Goal: Task Accomplishment & Management: Complete application form

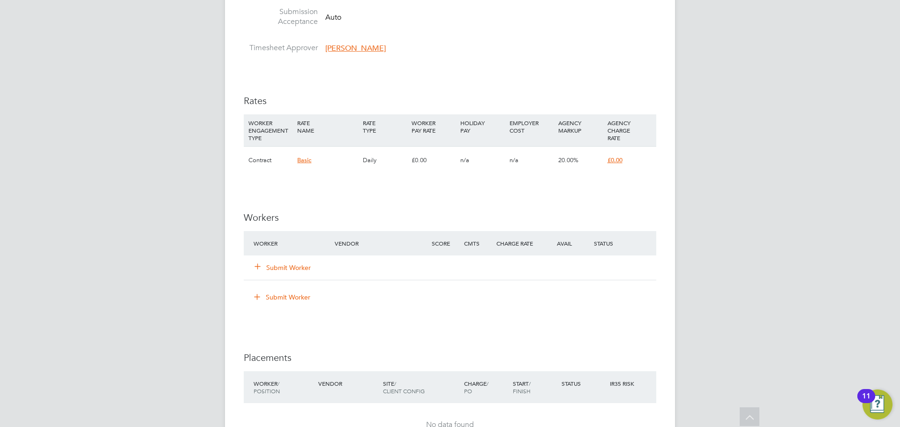
scroll to position [750, 0]
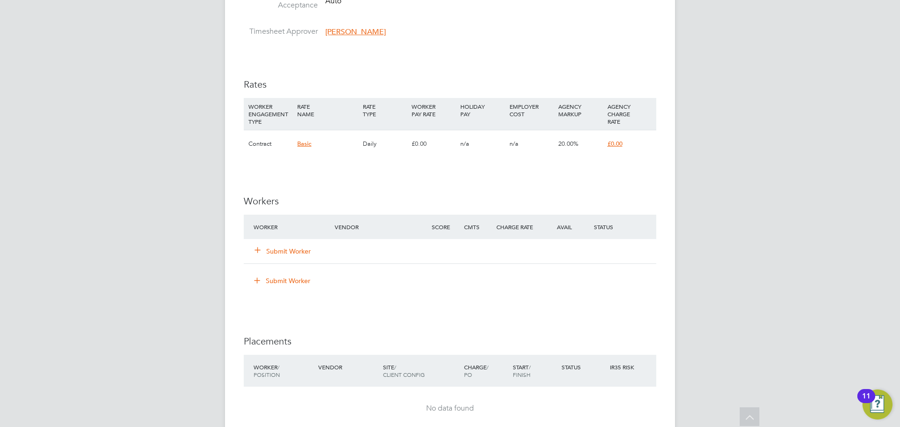
click at [299, 248] on button "Submit Worker" at bounding box center [283, 251] width 56 height 9
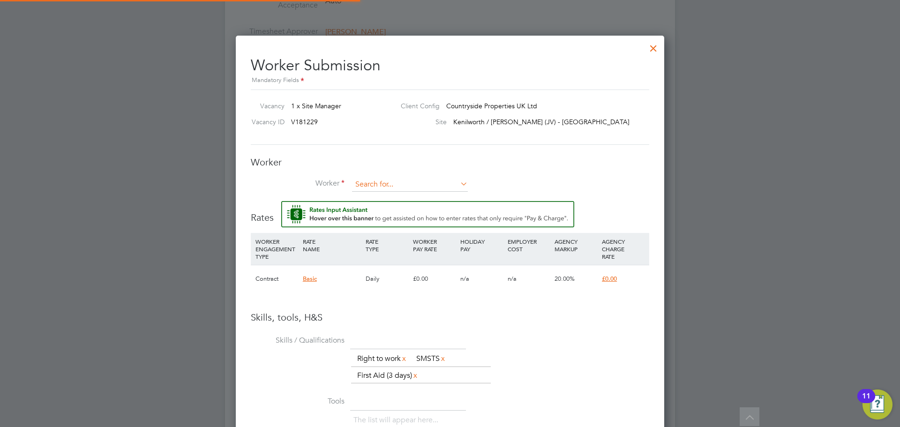
scroll to position [0, 0]
click at [392, 184] on input at bounding box center [410, 185] width 116 height 14
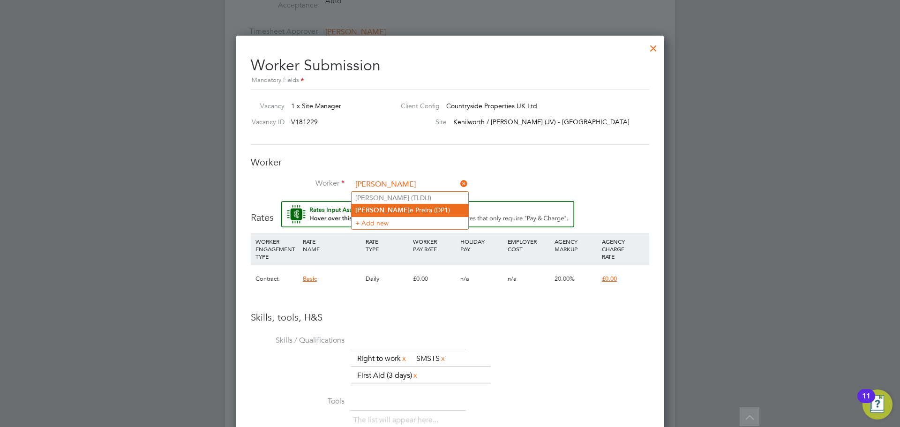
click at [409, 211] on li "Daniell e Preira (DP1)" at bounding box center [409, 210] width 117 height 13
type input "Danielle Preira (DP1)"
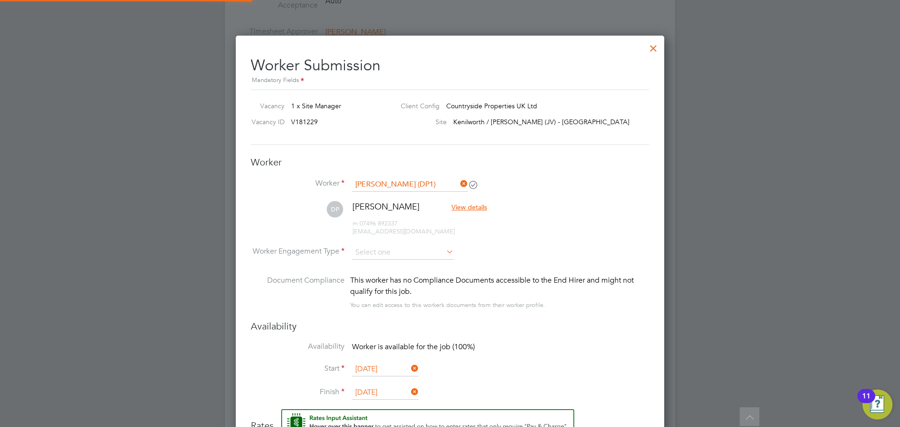
scroll to position [5, 5]
click at [415, 253] on input at bounding box center [403, 253] width 102 height 14
click at [396, 269] on li "Contract" at bounding box center [402, 266] width 103 height 12
type input "Contract"
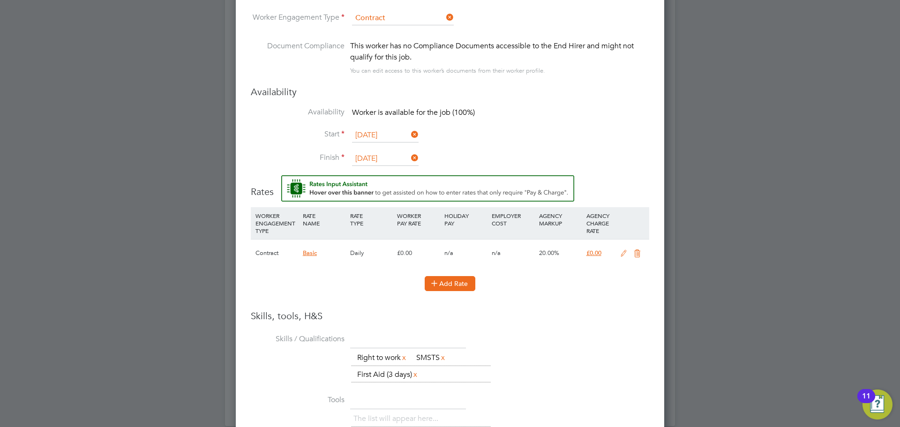
click at [445, 281] on button "Add Rate" at bounding box center [450, 283] width 51 height 15
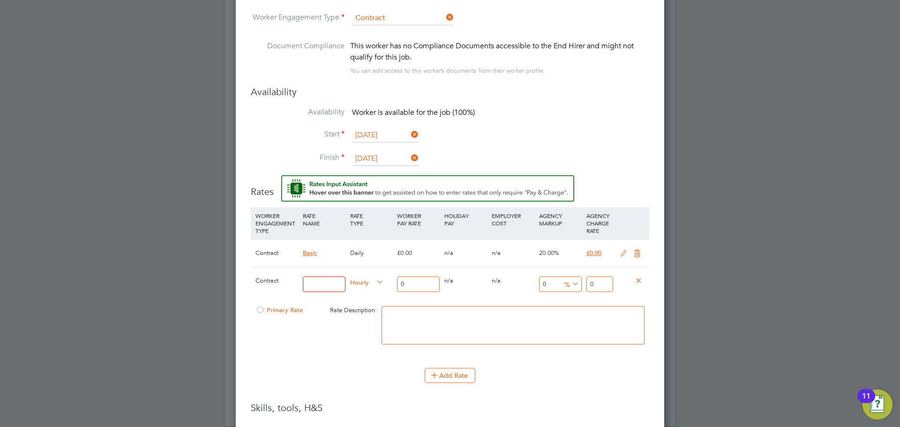
click at [314, 284] on input at bounding box center [324, 284] width 43 height 15
type input "DP1"
click at [414, 286] on input "0" at bounding box center [418, 284] width 43 height 15
type input "3"
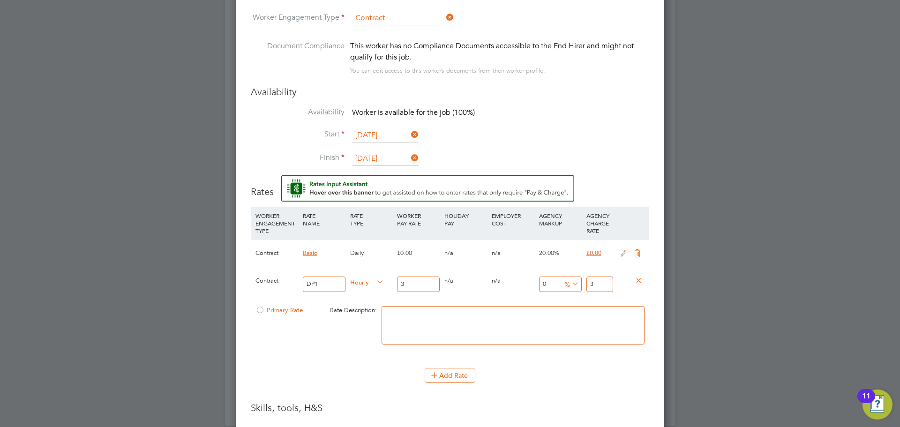
type input "30"
click at [554, 285] on input "0" at bounding box center [560, 284] width 43 height 15
type input "2"
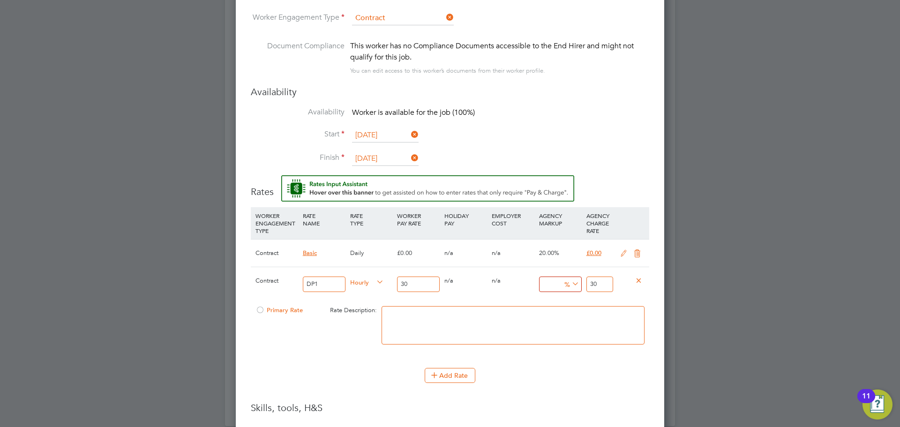
type input "30.6"
type input "20"
type input "36"
type input "2"
type input "30.6"
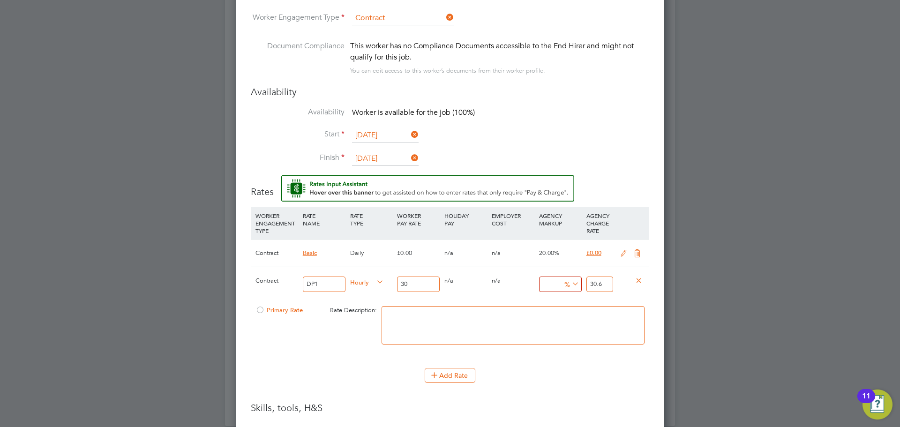
type input "1"
type input "30.3"
type input "17"
type input "35.1"
type input "17.5"
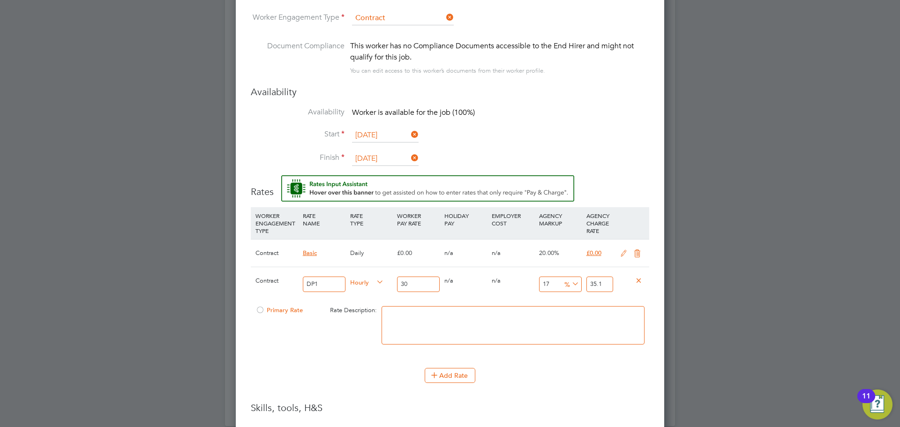
type input "35.25"
type input "17.5"
click at [257, 310] on div at bounding box center [259, 312] width 9 height 7
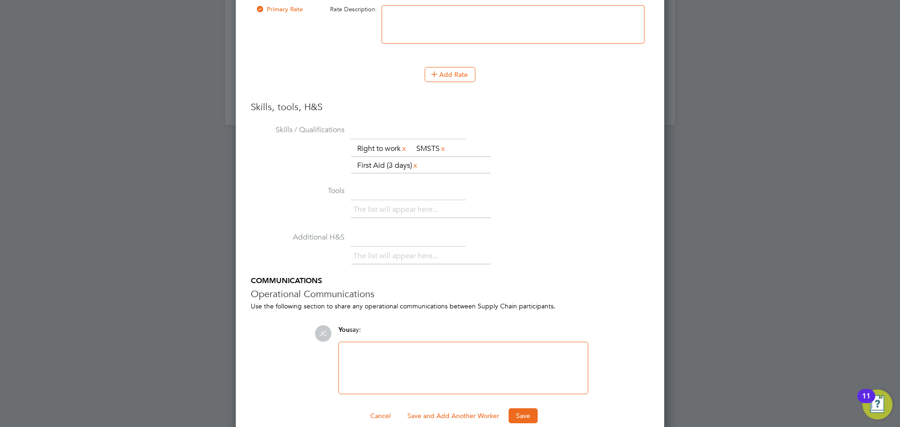
scroll to position [1301, 0]
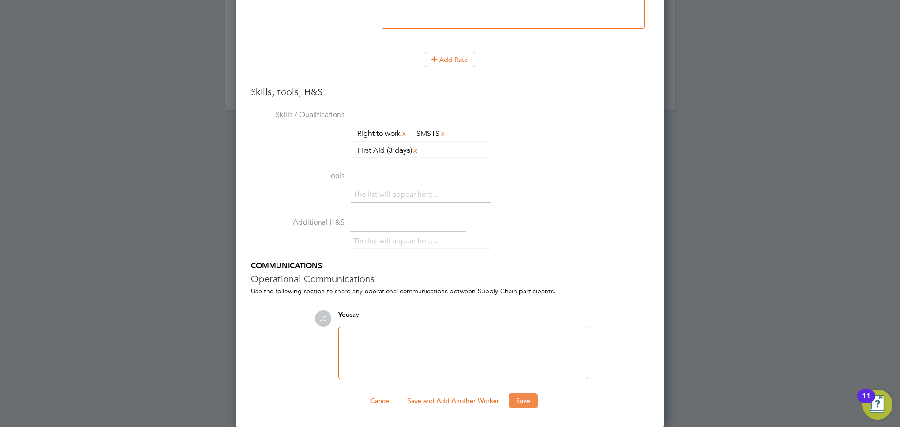
click at [527, 401] on button "Save" at bounding box center [522, 400] width 29 height 15
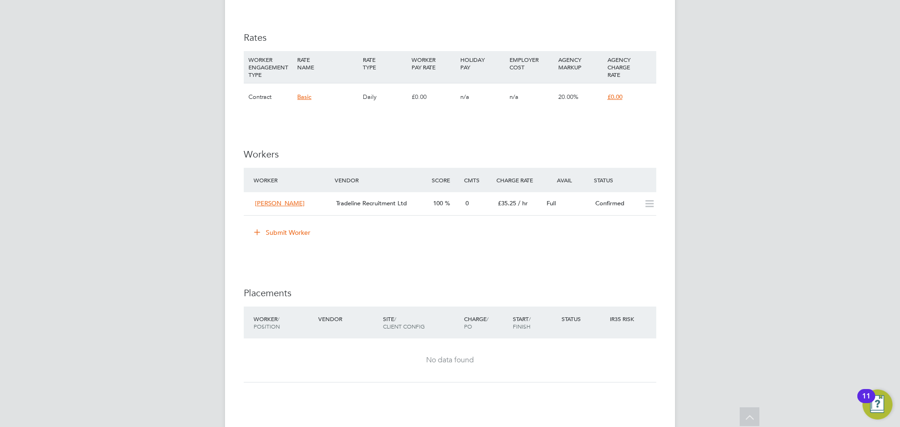
scroll to position [995, 0]
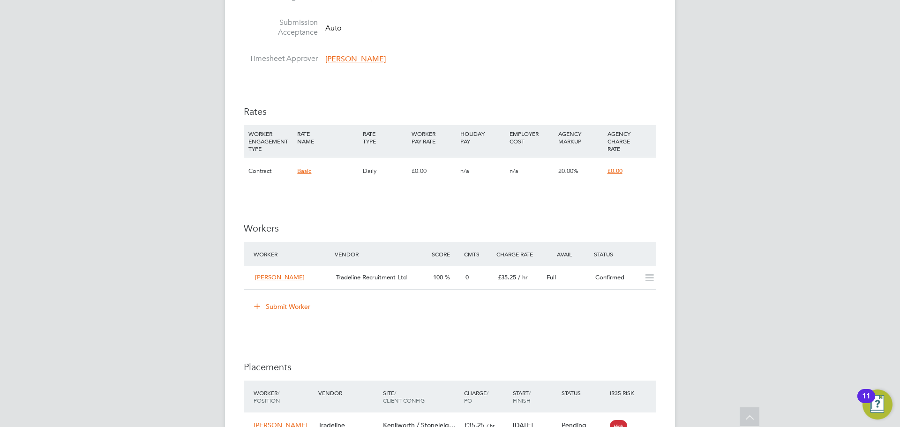
scroll to position [844, 0]
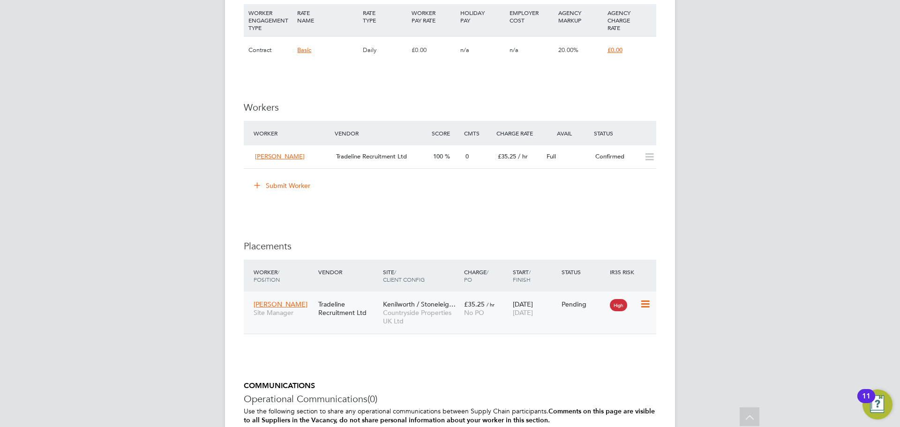
click at [646, 304] on icon at bounding box center [644, 304] width 9 height 11
click at [590, 362] on li "Start" at bounding box center [616, 361] width 67 height 13
type input "[PERSON_NAME]"
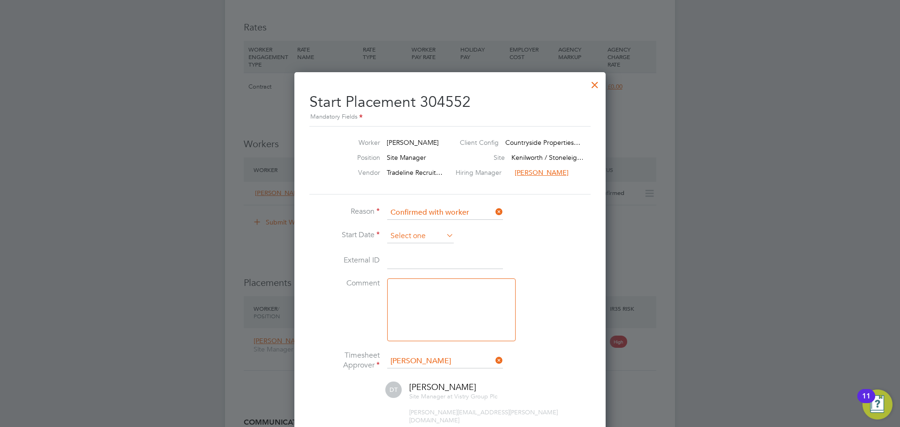
click at [409, 240] on input at bounding box center [420, 236] width 67 height 14
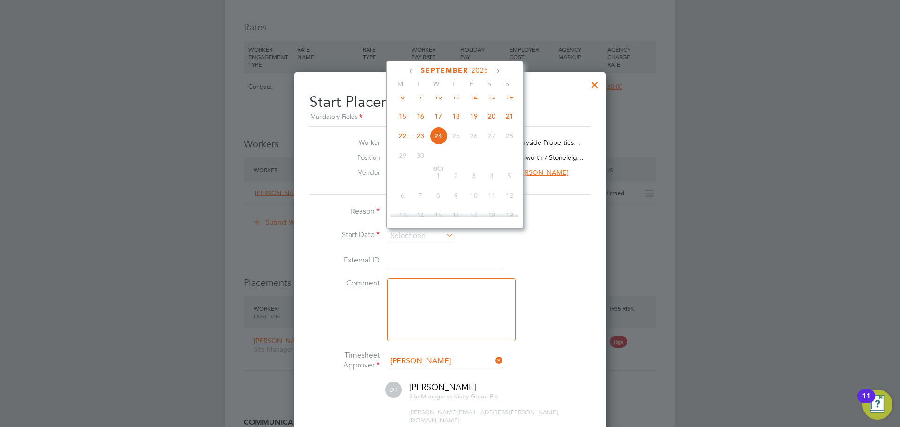
click at [425, 143] on span "23" at bounding box center [420, 136] width 18 height 18
type input "[DATE]"
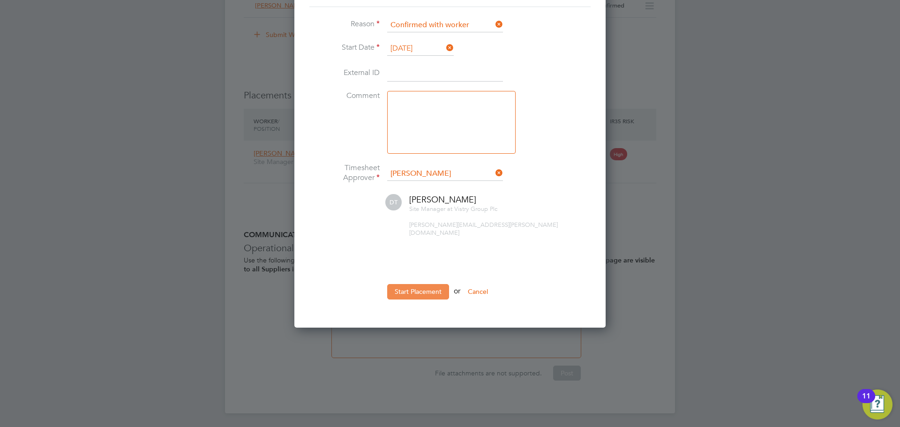
click at [434, 284] on button "Start Placement" at bounding box center [418, 291] width 62 height 15
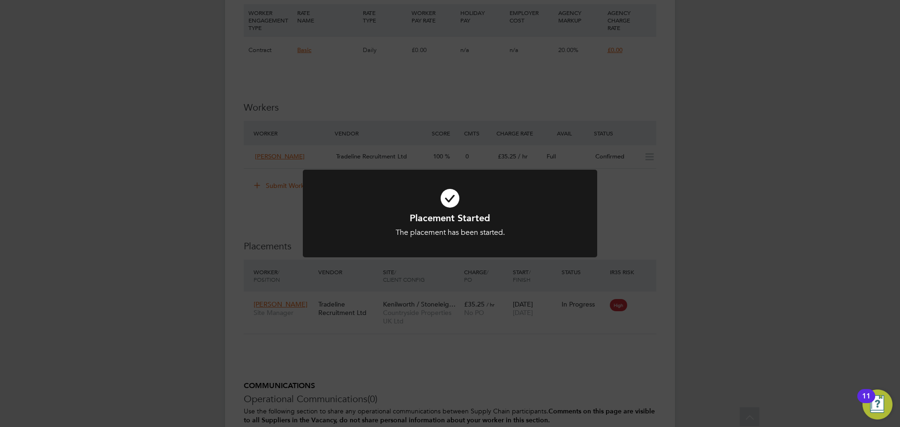
click at [867, 230] on div "Placement Started The placement has been started. Cancel Okay" at bounding box center [450, 213] width 900 height 427
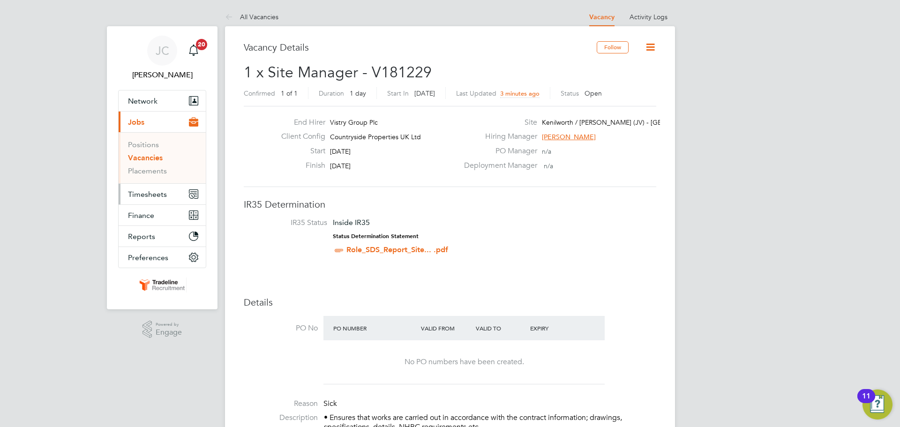
click at [149, 188] on button "Timesheets" at bounding box center [162, 194] width 87 height 21
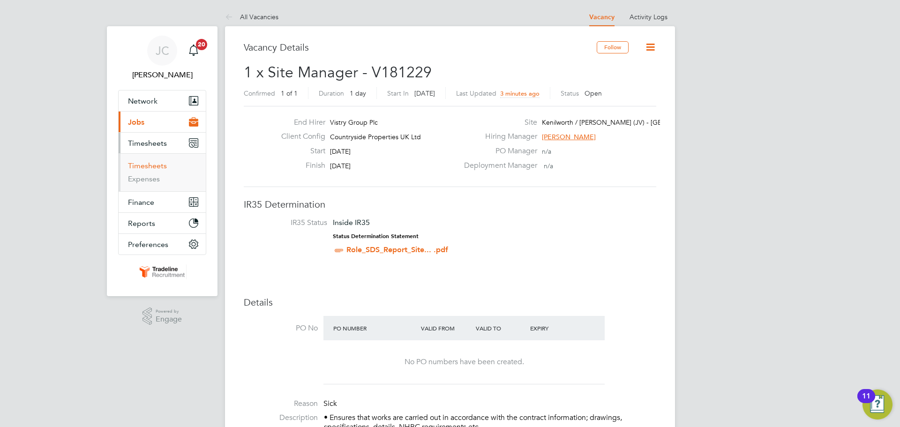
click at [161, 166] on link "Timesheets" at bounding box center [147, 165] width 39 height 9
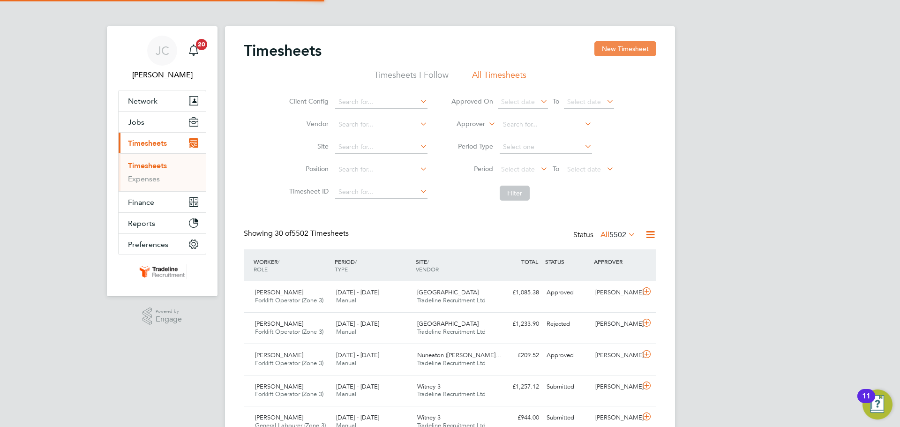
click at [634, 49] on button "New Timesheet" at bounding box center [625, 48] width 62 height 15
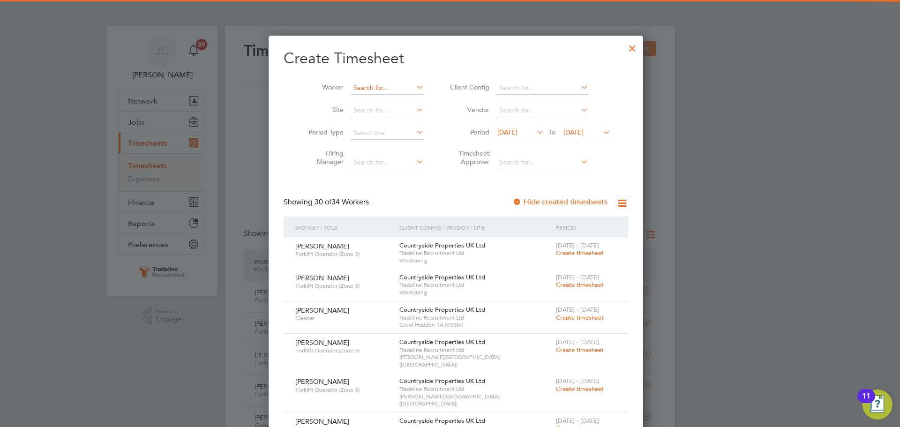
click at [370, 89] on input at bounding box center [387, 88] width 74 height 13
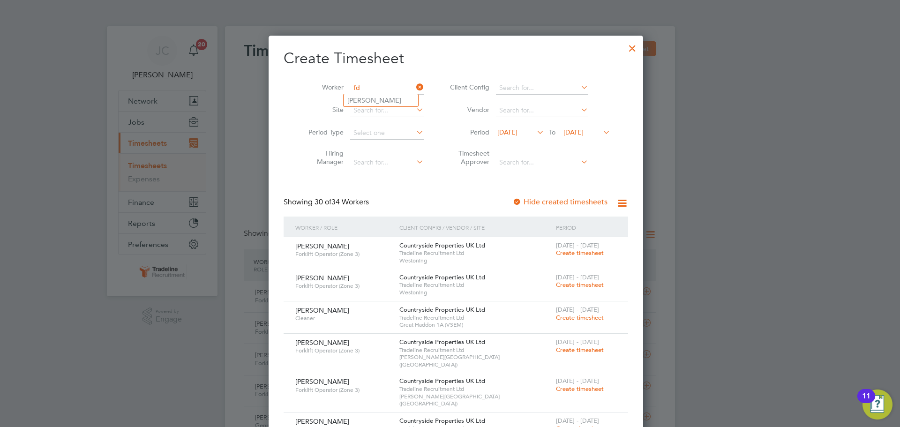
type input "f"
click at [372, 114] on li "[PERSON_NAME]" at bounding box center [386, 112] width 84 height 13
type input "[PERSON_NAME]"
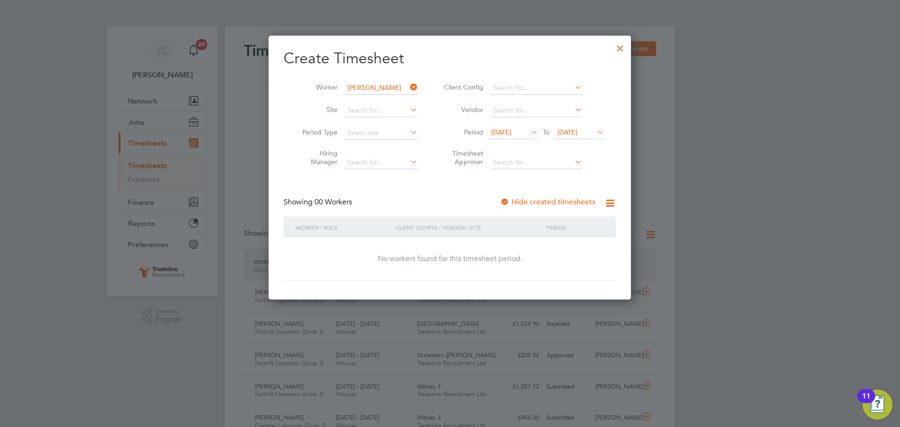
click at [568, 133] on span "[DATE]" at bounding box center [567, 132] width 20 height 8
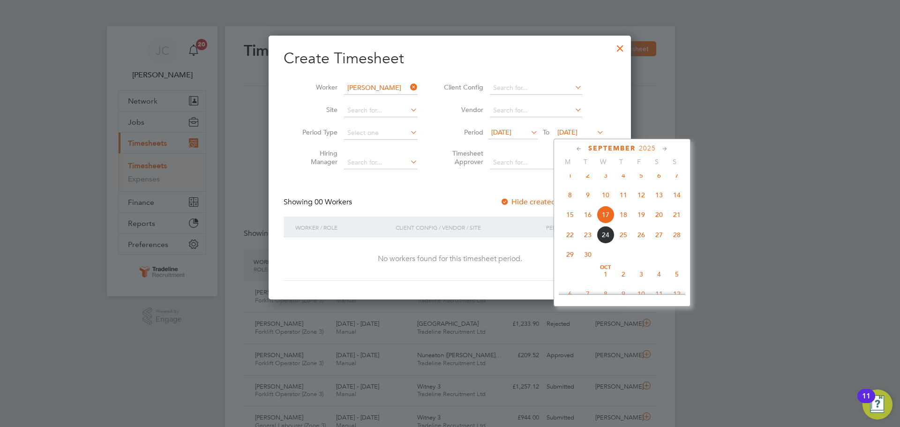
click at [511, 131] on span "[DATE]" at bounding box center [501, 132] width 20 height 8
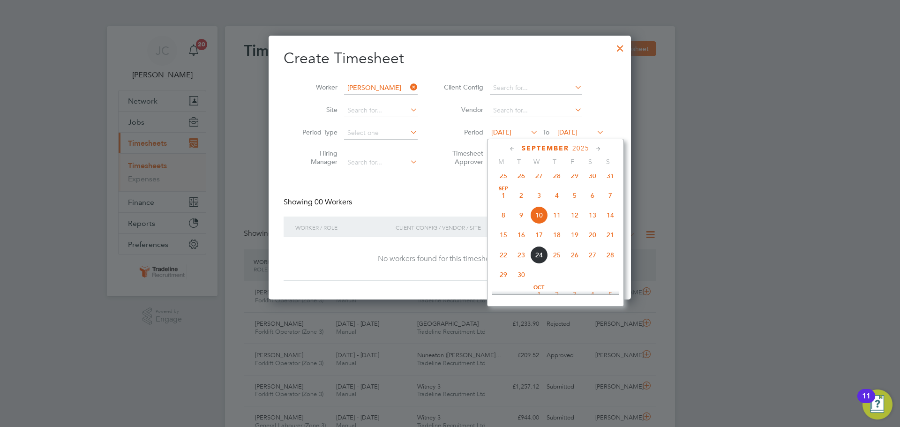
click at [621, 50] on div at bounding box center [620, 45] width 17 height 17
